Goal: Transaction & Acquisition: Purchase product/service

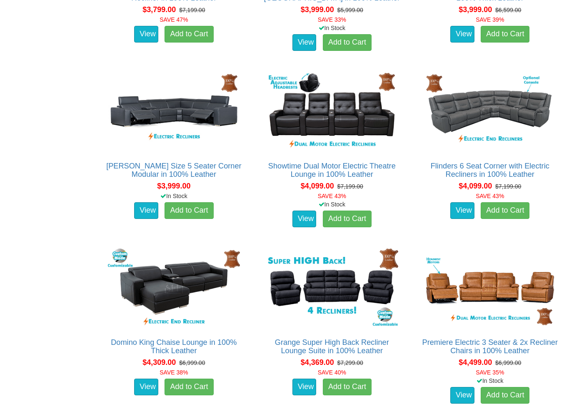
scroll to position [1153, 0]
click at [456, 208] on link "View" at bounding box center [463, 210] width 24 height 17
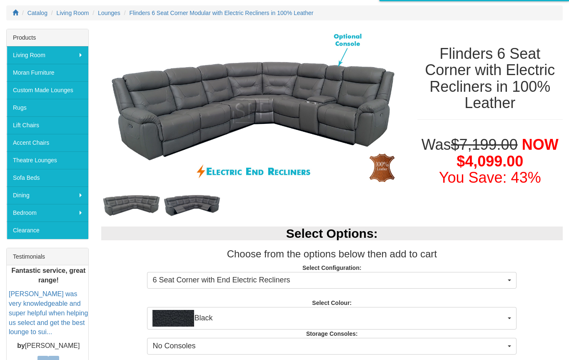
scroll to position [105, 0]
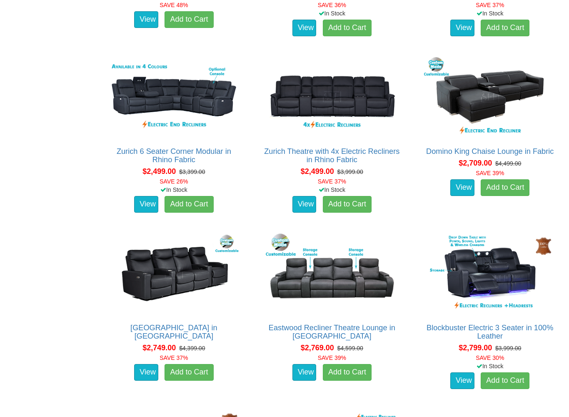
scroll to position [1003, 0]
click at [353, 108] on img at bounding box center [332, 96] width 136 height 83
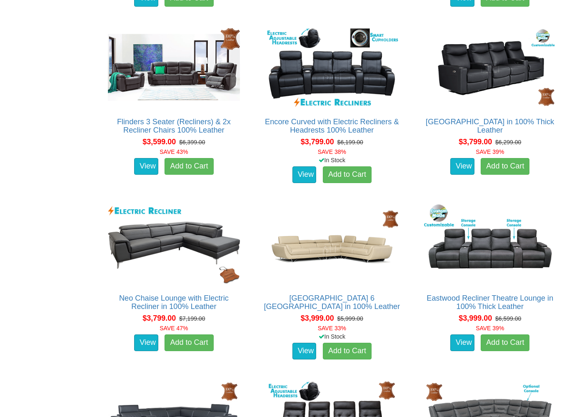
scroll to position [845, 0]
click at [502, 125] on link "[GEOGRAPHIC_DATA] in 100% Thick Leather" at bounding box center [490, 126] width 128 height 17
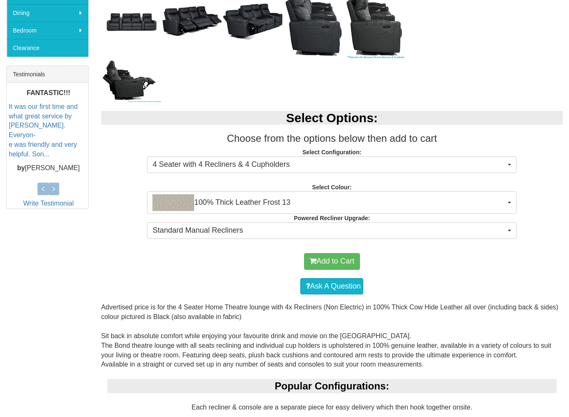
scroll to position [291, 0]
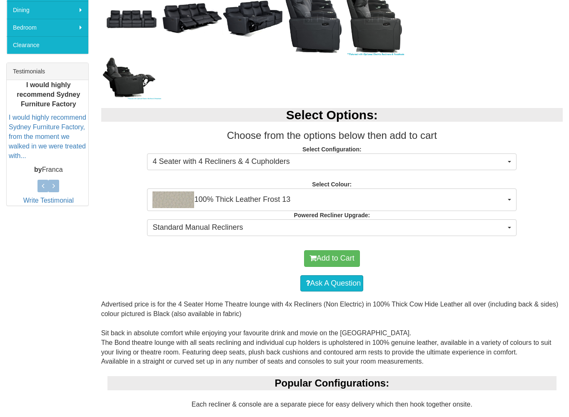
click at [507, 156] on button "4 Seater with 4 Recliners & 4 Cupholders" at bounding box center [332, 161] width 370 height 17
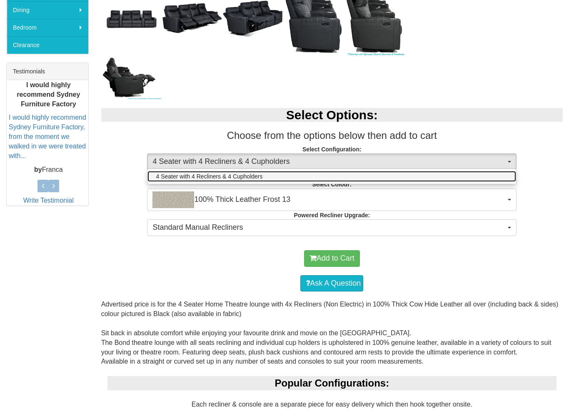
click at [507, 173] on link "4 Seater with 4 Recliners & 4 Cupholders" at bounding box center [332, 176] width 369 height 11
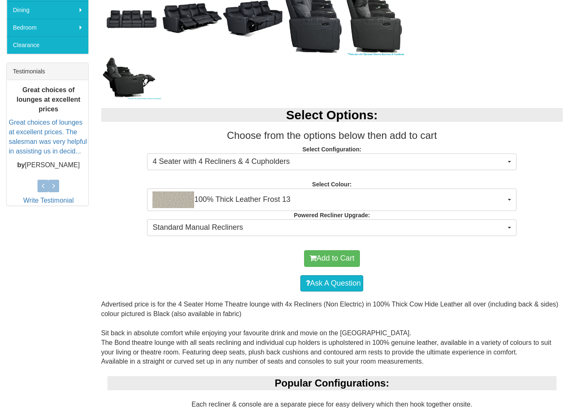
click at [502, 192] on span "100% Thick Leather Frost 13" at bounding box center [329, 199] width 353 height 17
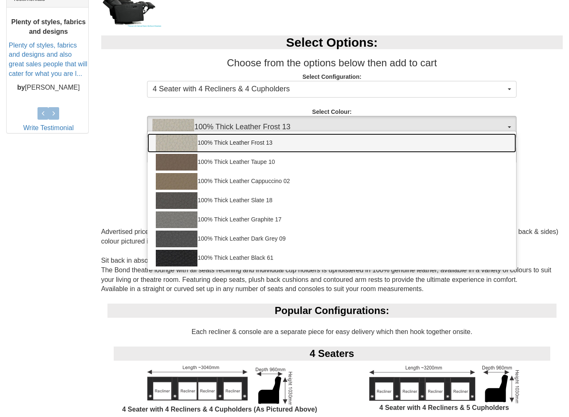
scroll to position [363, 0]
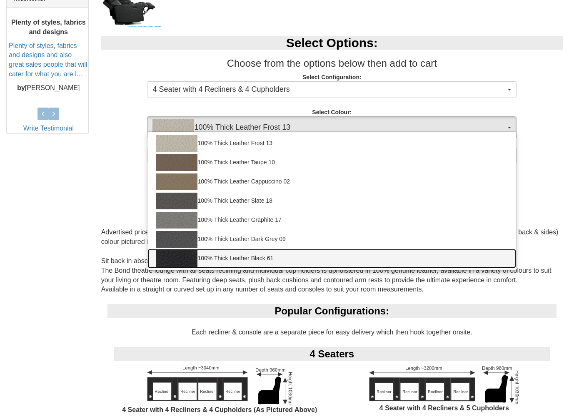
click at [271, 256] on link "100% Thick Leather Black 61" at bounding box center [332, 258] width 369 height 19
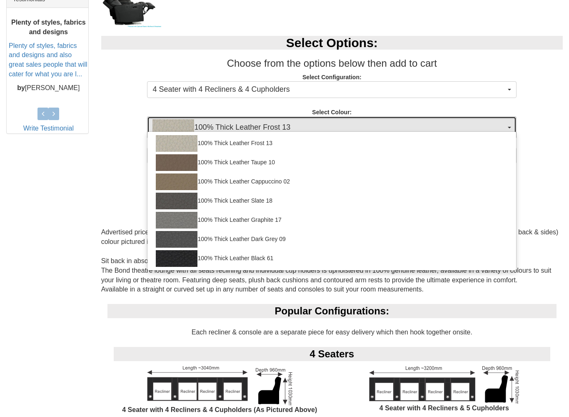
select select "1952"
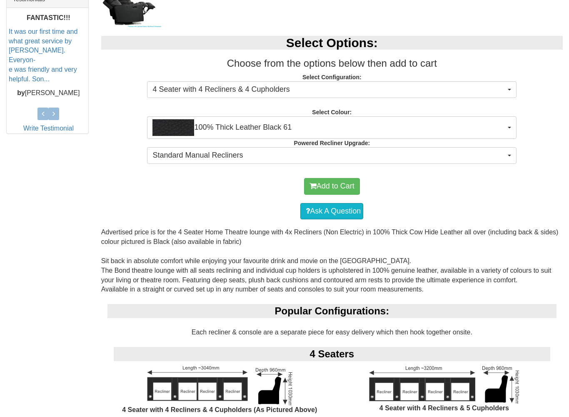
click at [508, 148] on button "Standard Manual Recliners" at bounding box center [332, 155] width 370 height 17
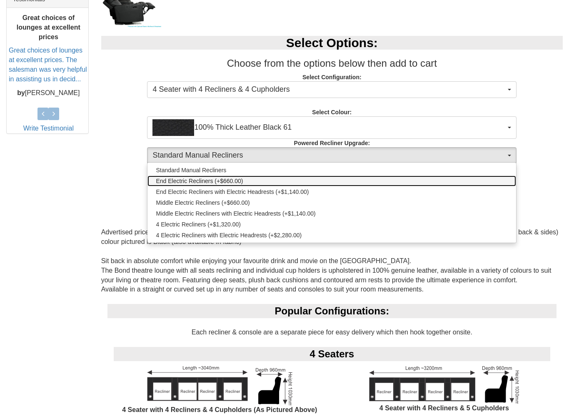
click at [232, 178] on span "End Electric Recliners (+$660.00)" at bounding box center [199, 181] width 87 height 8
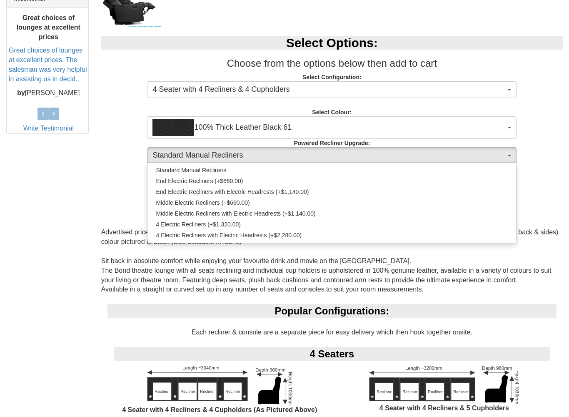
select select "1252"
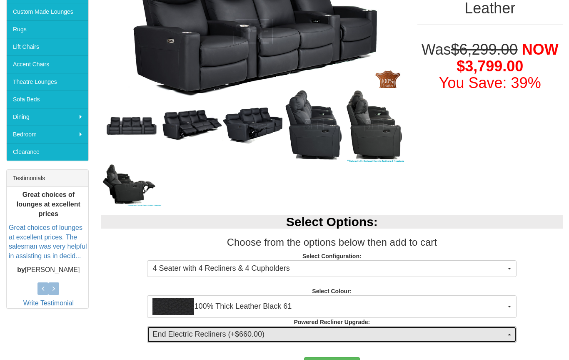
scroll to position [185, 0]
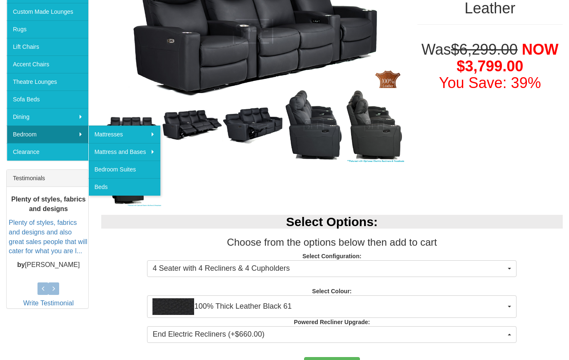
click at [105, 165] on link "Bedroom Suites" at bounding box center [124, 169] width 73 height 18
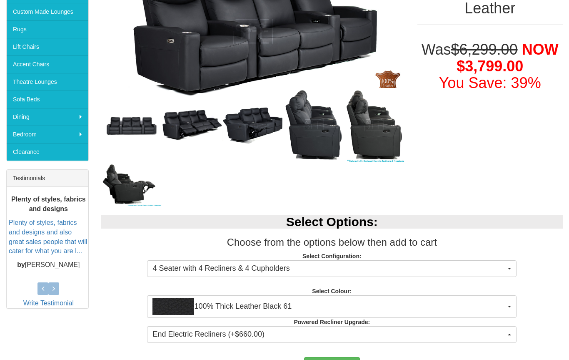
click at [123, 170] on img at bounding box center [131, 184] width 61 height 44
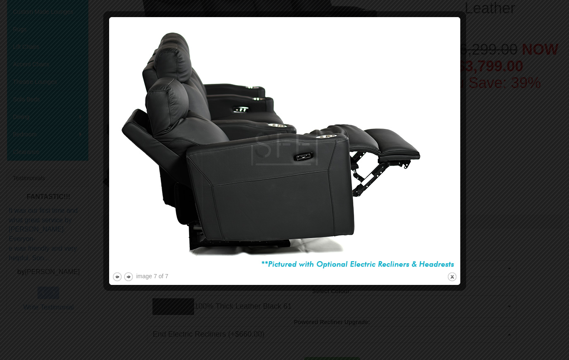
click at [30, 104] on div at bounding box center [284, 180] width 569 height 360
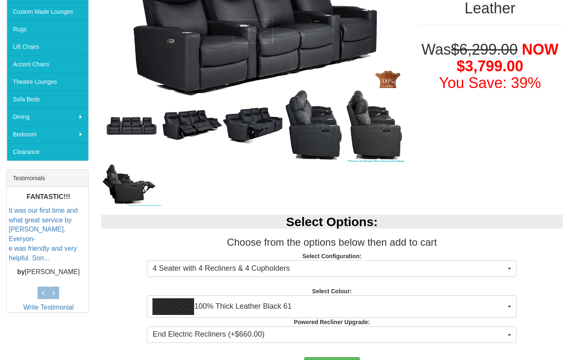
click at [32, 90] on link "Theatre Lounges" at bounding box center [48, 82] width 82 height 18
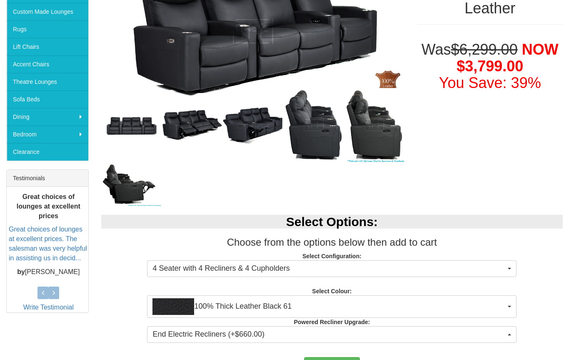
click at [20, 38] on link "Rugs" at bounding box center [48, 29] width 82 height 18
